Goal: Task Accomplishment & Management: Manage account settings

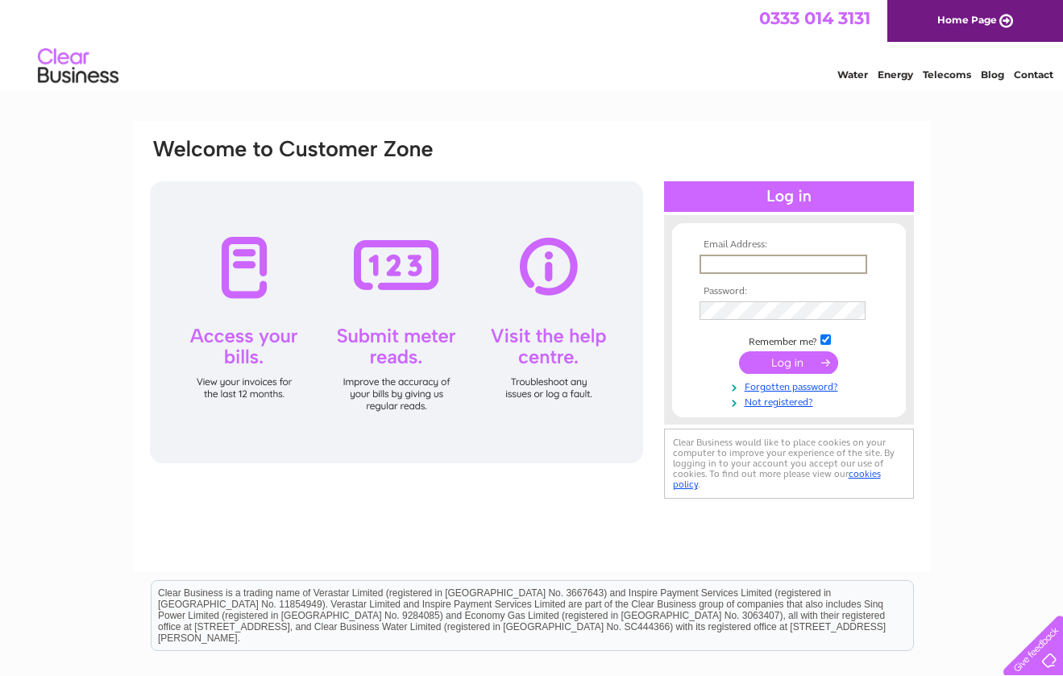
type input "allan.lamont@natureknowe.co.uk"
click at [785, 359] on input "submit" at bounding box center [788, 362] width 99 height 23
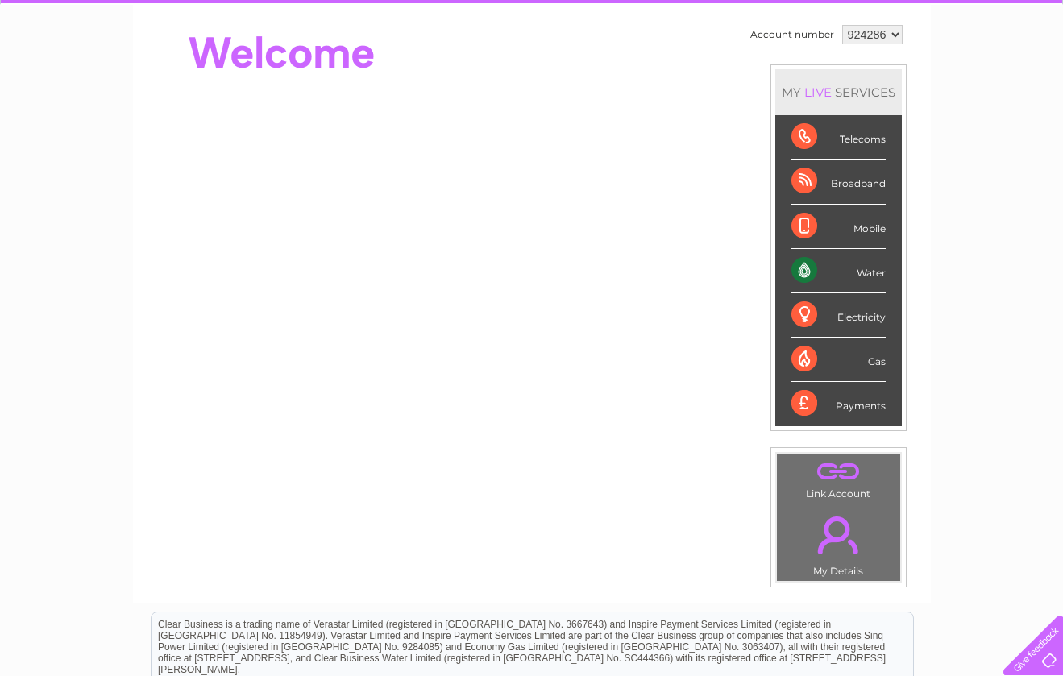
scroll to position [147, 0]
click at [847, 272] on div "Water" at bounding box center [838, 271] width 94 height 44
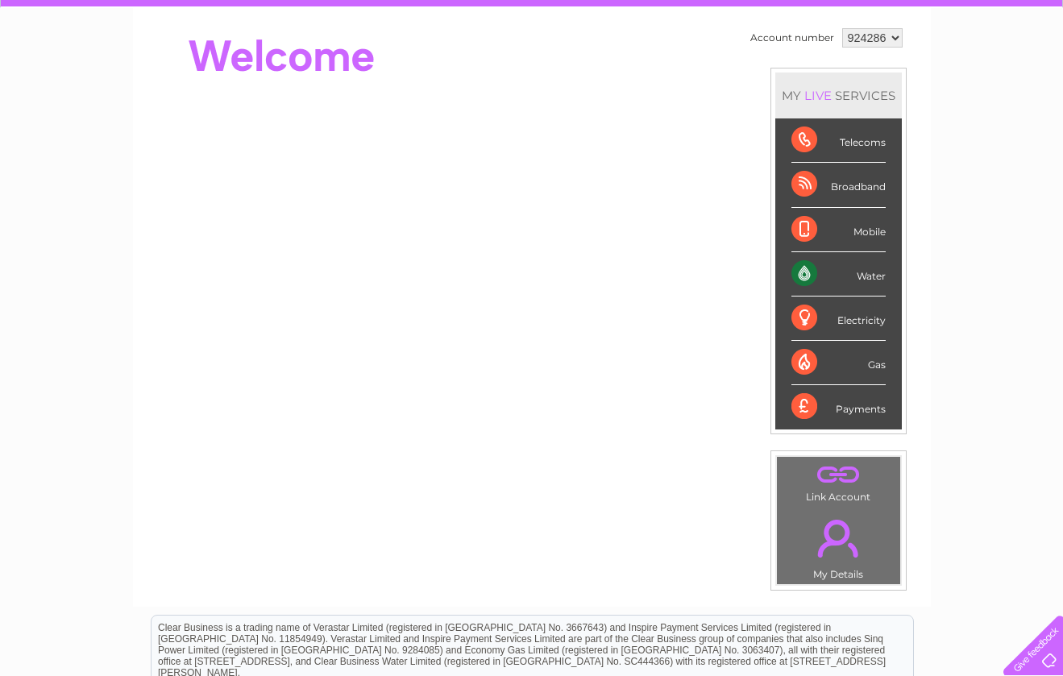
scroll to position [141, 0]
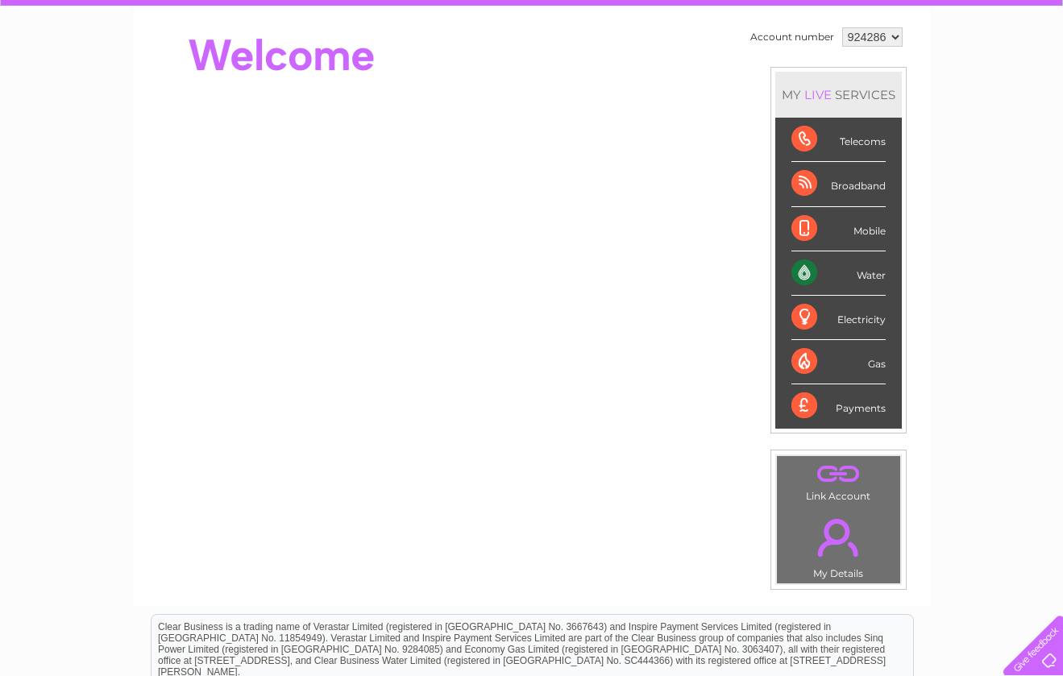
click at [847, 272] on div "Water" at bounding box center [838, 273] width 94 height 44
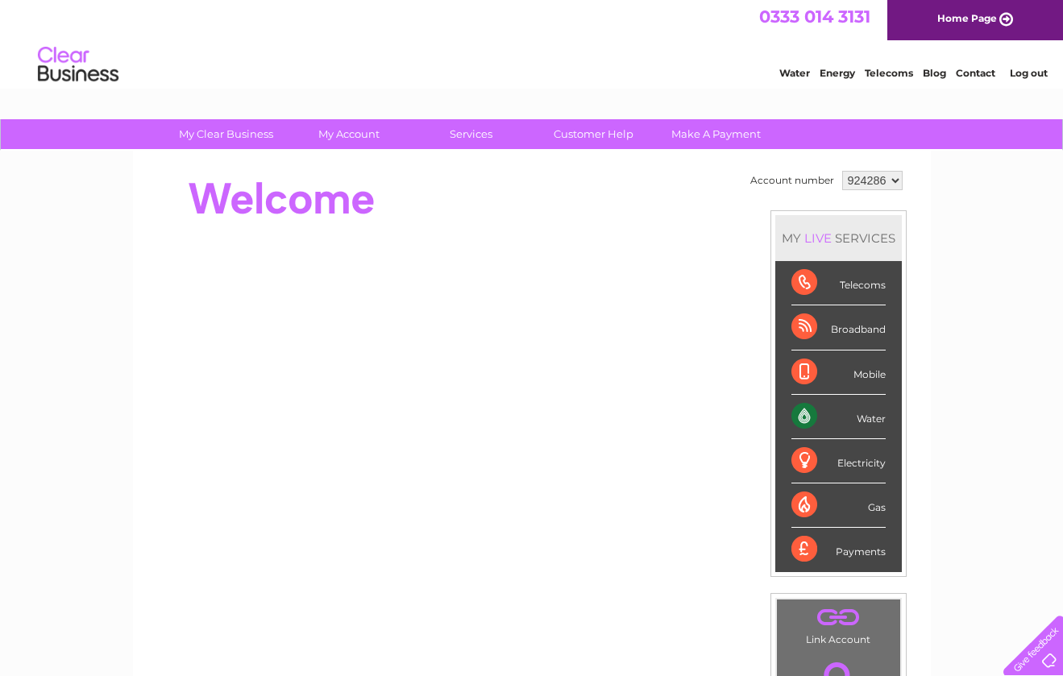
scroll to position [0, 0]
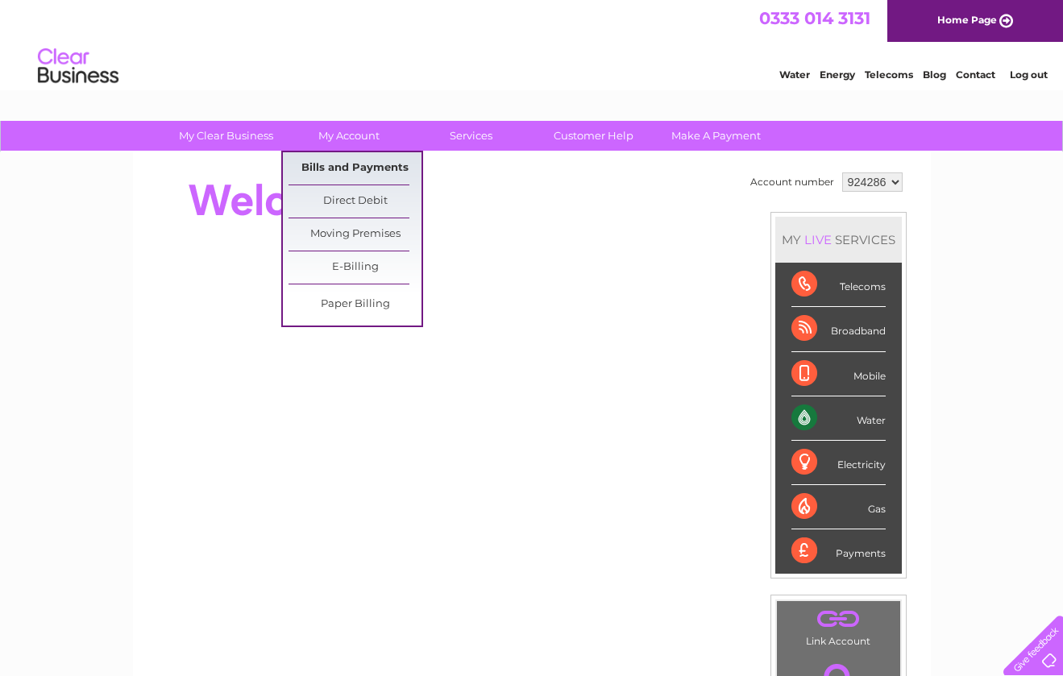
click at [353, 164] on link "Bills and Payments" at bounding box center [355, 168] width 133 height 32
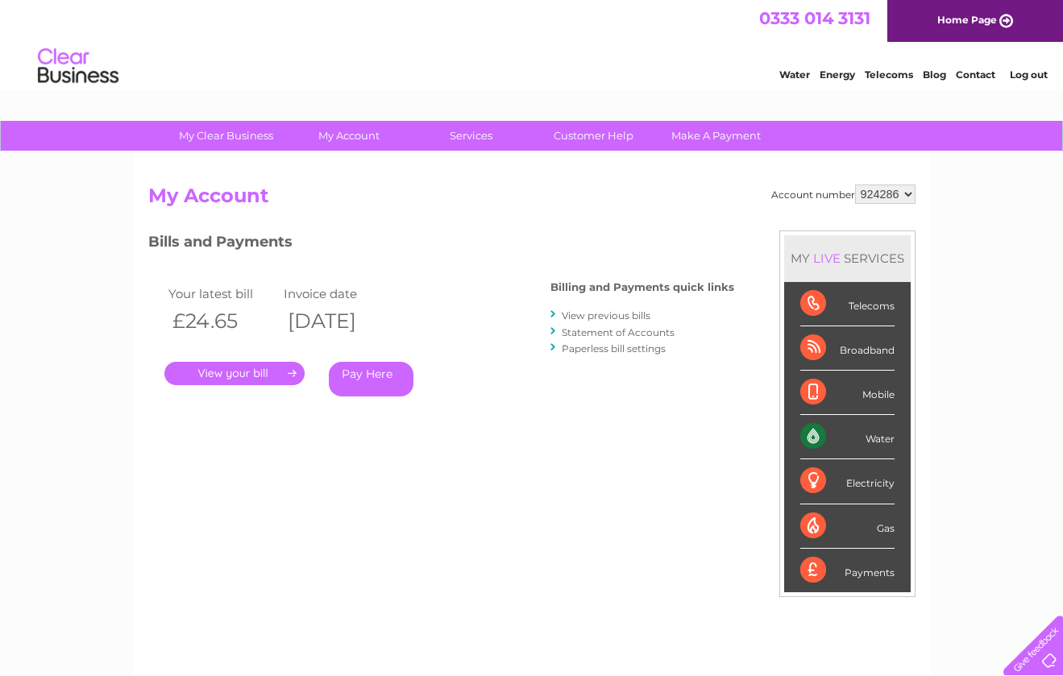
click at [273, 370] on link "." at bounding box center [234, 373] width 140 height 23
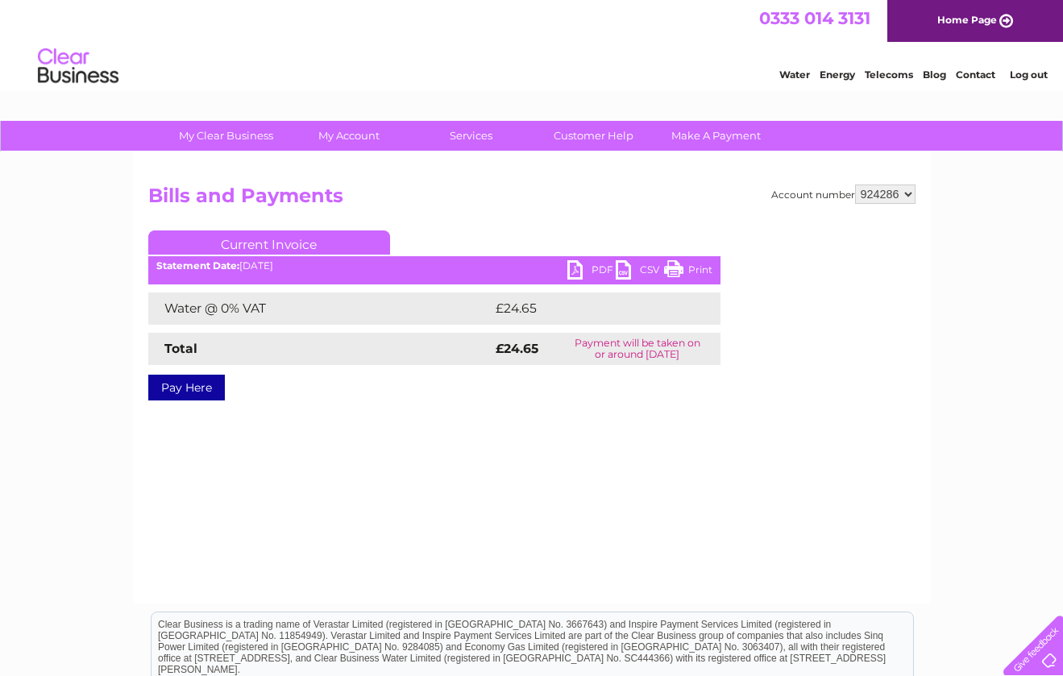
click at [672, 264] on link "Print" at bounding box center [688, 271] width 48 height 23
